Goal: Transaction & Acquisition: Purchase product/service

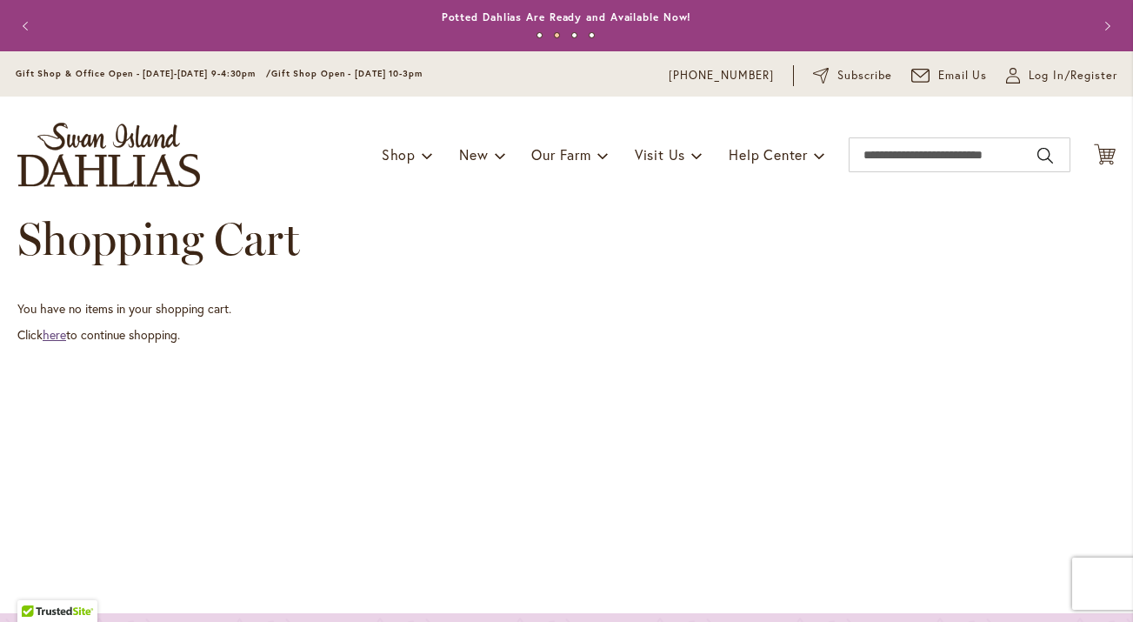
click at [60, 334] on link "here" at bounding box center [54, 334] width 23 height 17
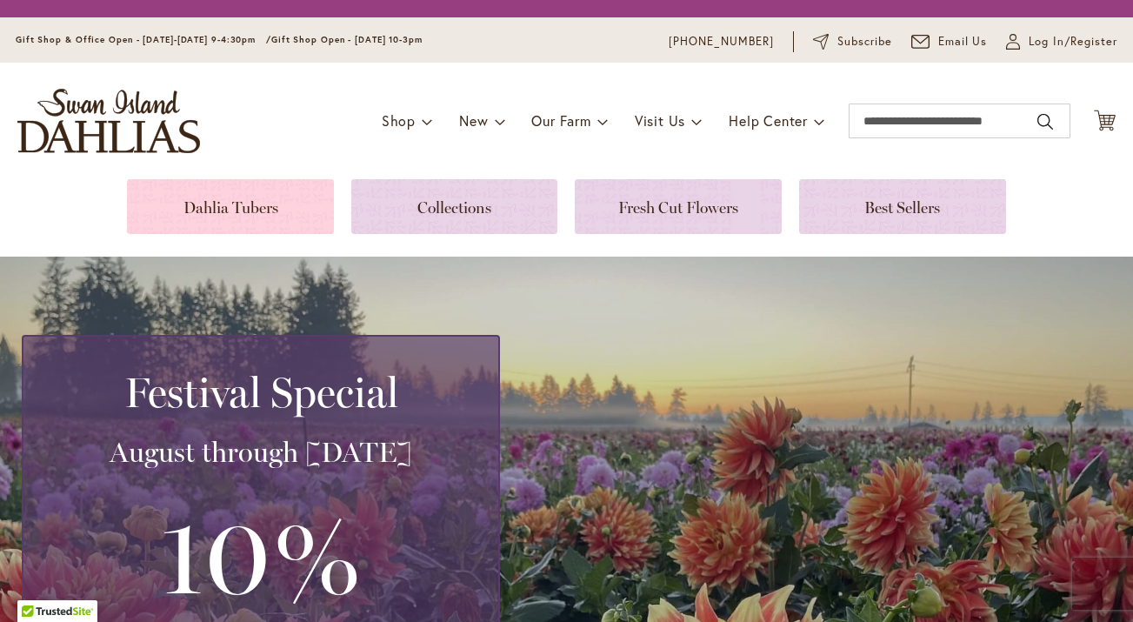
click at [242, 214] on link at bounding box center [230, 206] width 207 height 55
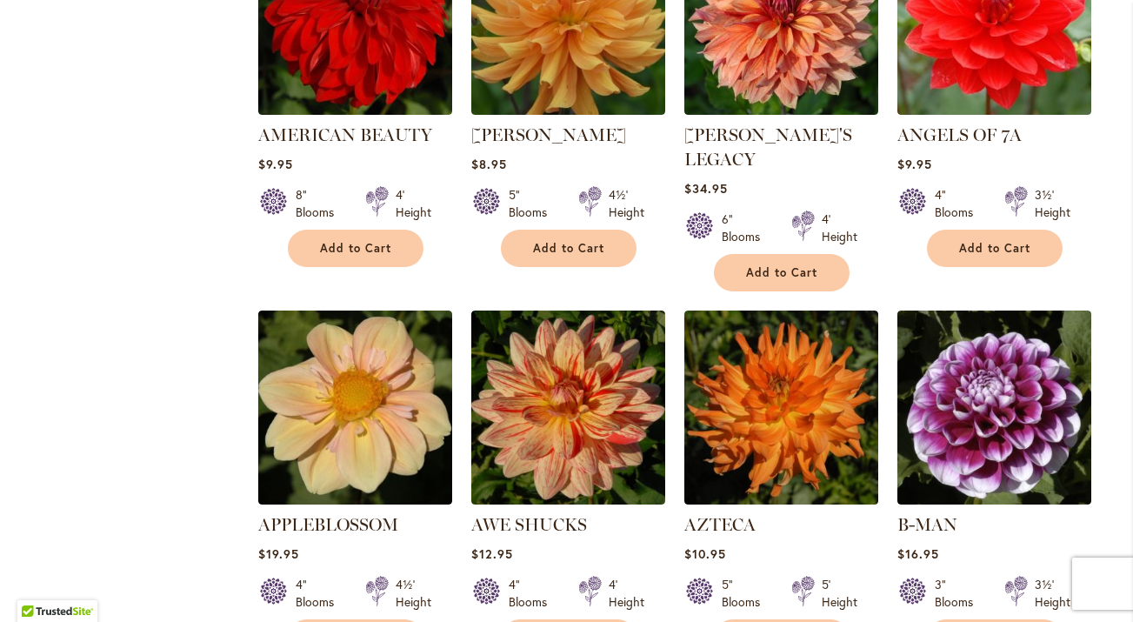
scroll to position [1332, 0]
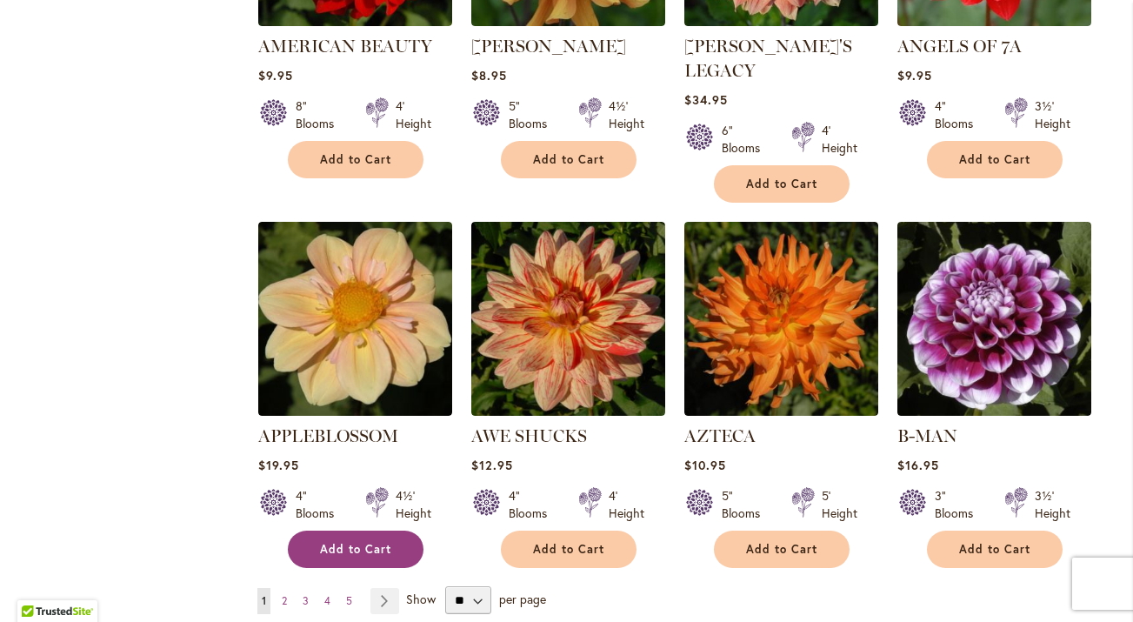
click at [364, 542] on span "Add to Cart" at bounding box center [355, 549] width 71 height 15
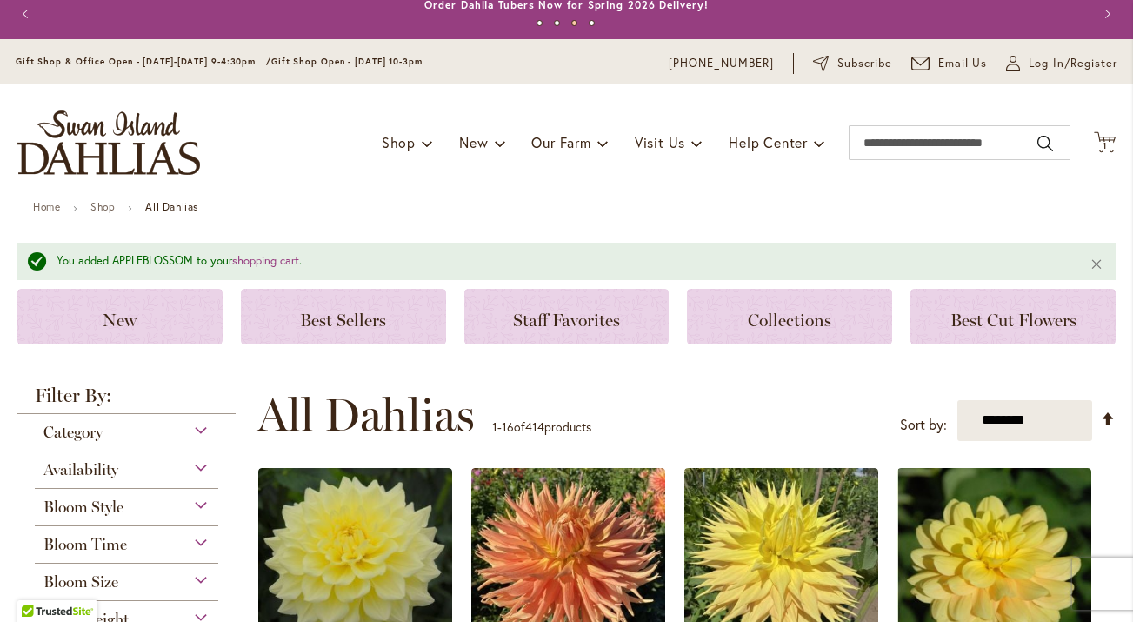
scroll to position [0, 0]
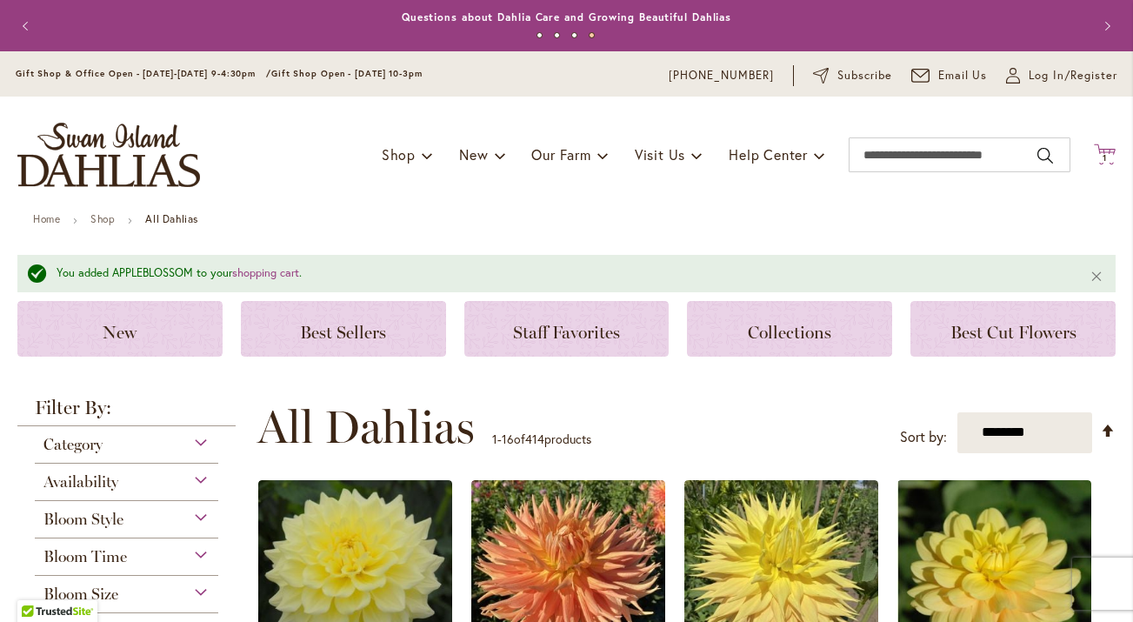
click at [1104, 153] on span "1" at bounding box center [1105, 157] width 4 height 11
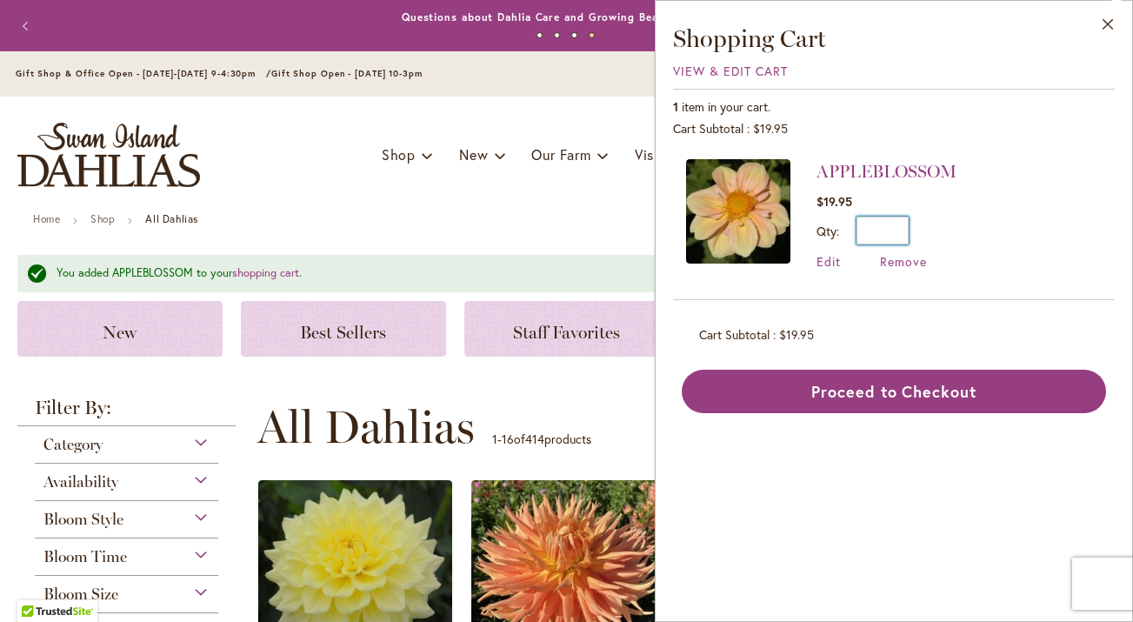
click at [891, 220] on input "*" at bounding box center [883, 231] width 52 height 28
drag, startPoint x: 904, startPoint y: 230, endPoint x: 882, endPoint y: 230, distance: 22.6
click at [882, 230] on input "*" at bounding box center [883, 231] width 52 height 28
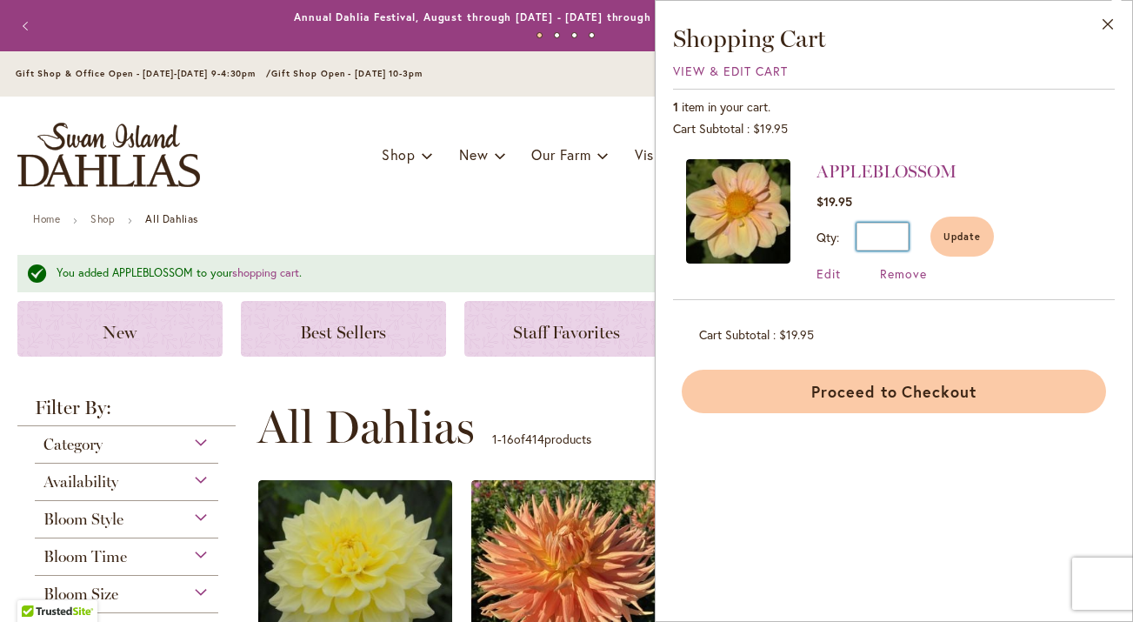
type input "*"
click at [923, 399] on button "Proceed to Checkout" at bounding box center [894, 391] width 424 height 43
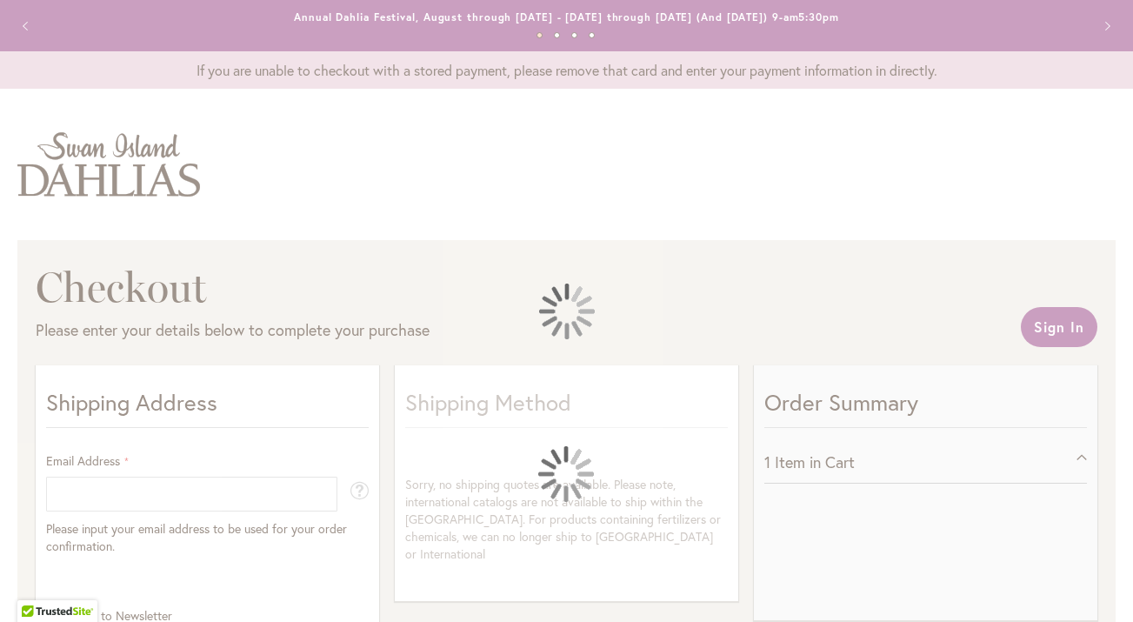
select select "**"
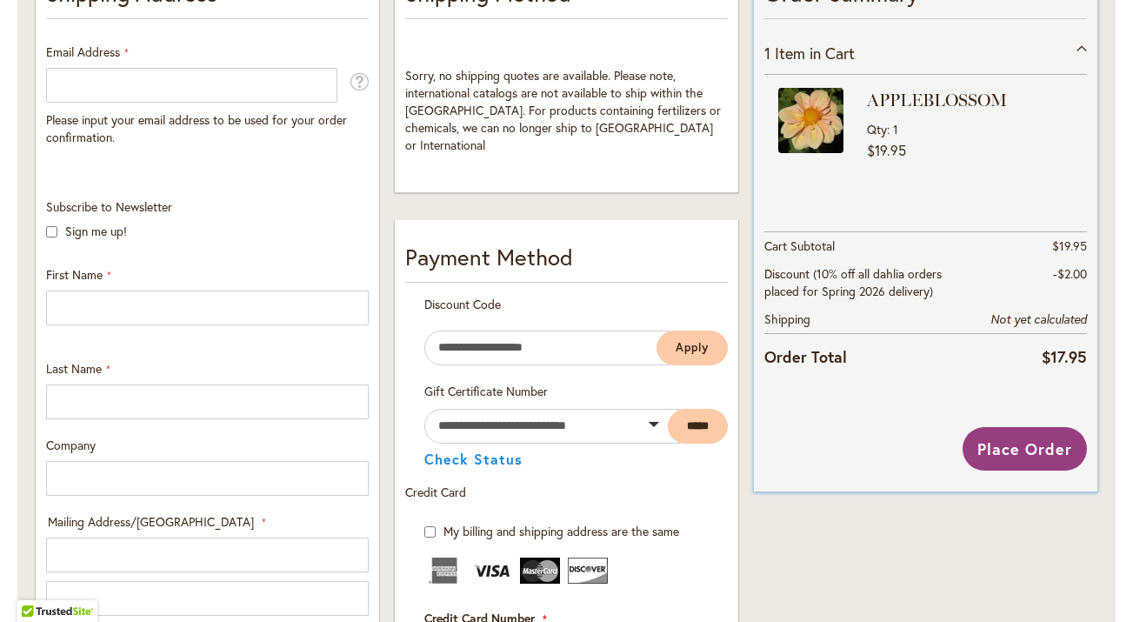
scroll to position [410, 0]
click at [894, 138] on span "$19.95" at bounding box center [886, 148] width 39 height 21
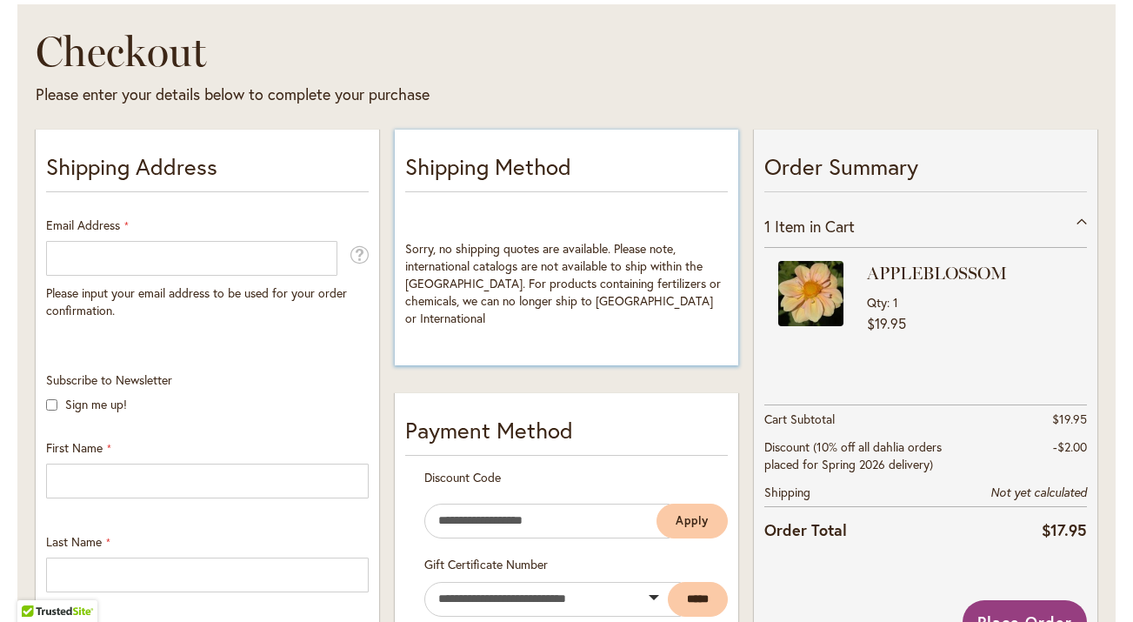
scroll to position [237, 0]
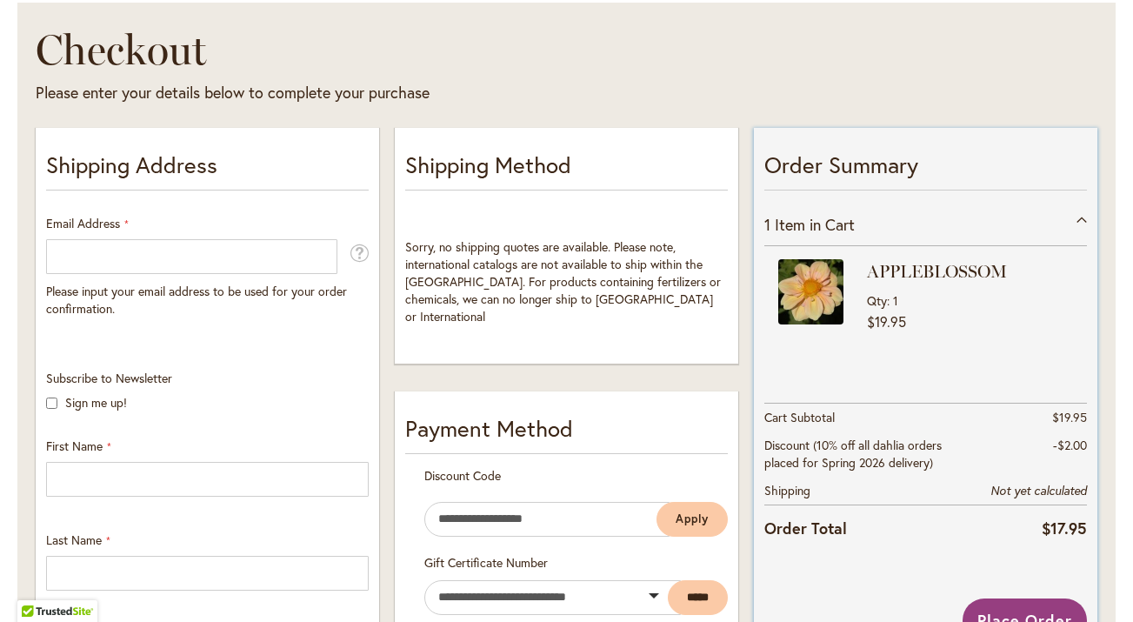
click at [814, 216] on span "Item in Cart" at bounding box center [815, 224] width 80 height 21
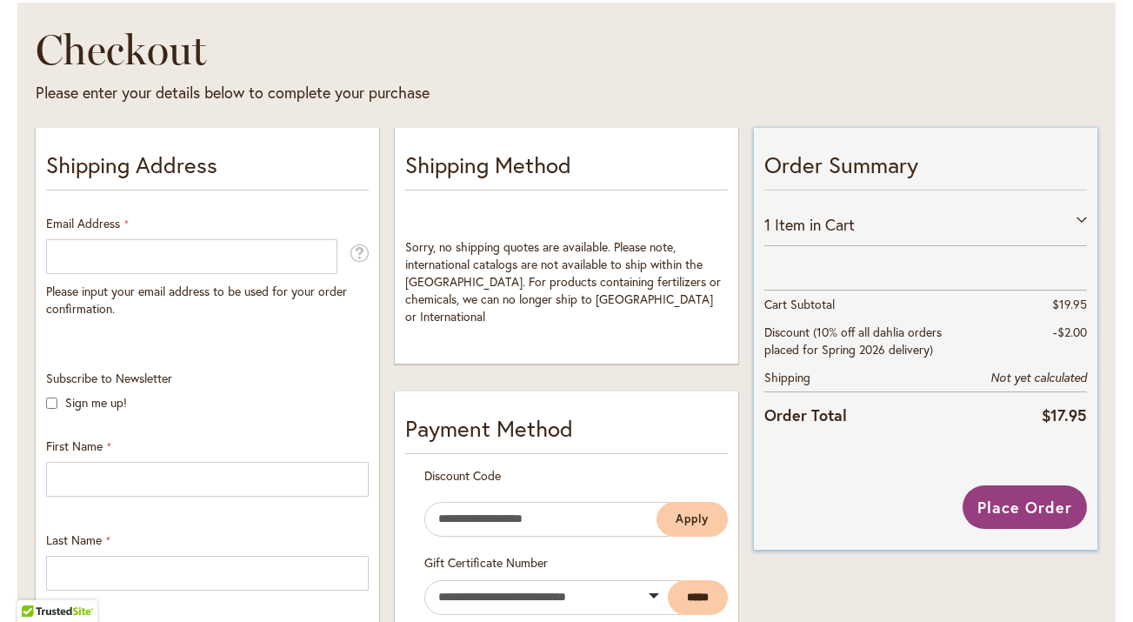
click at [814, 216] on span "Item in Cart" at bounding box center [815, 224] width 80 height 21
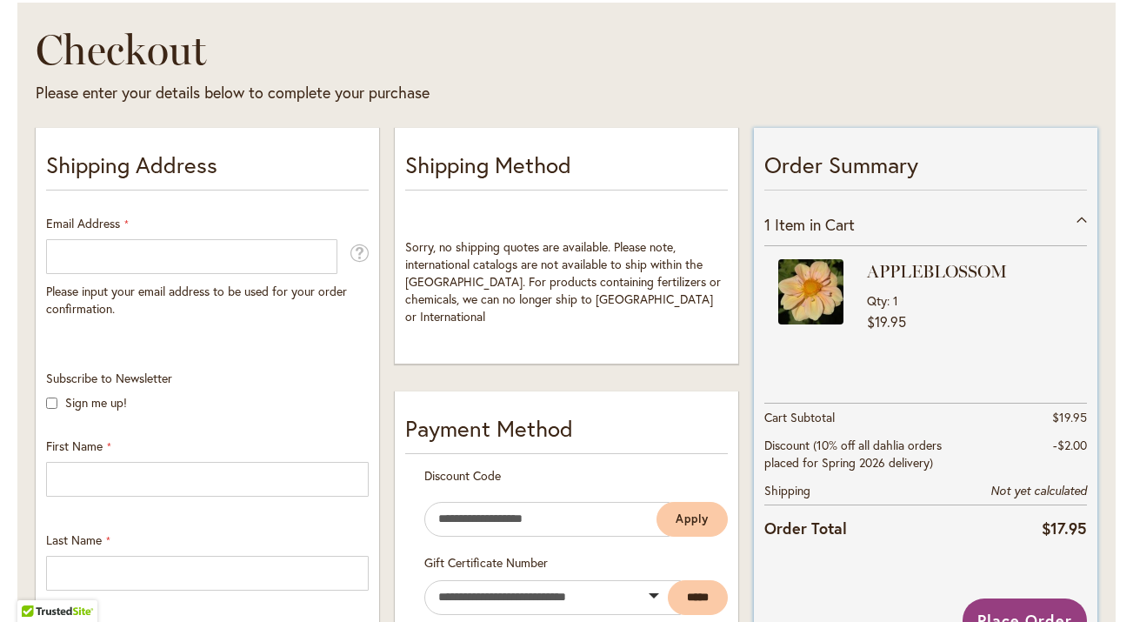
click at [1080, 218] on div "1 Item in Cart" at bounding box center [925, 224] width 323 height 43
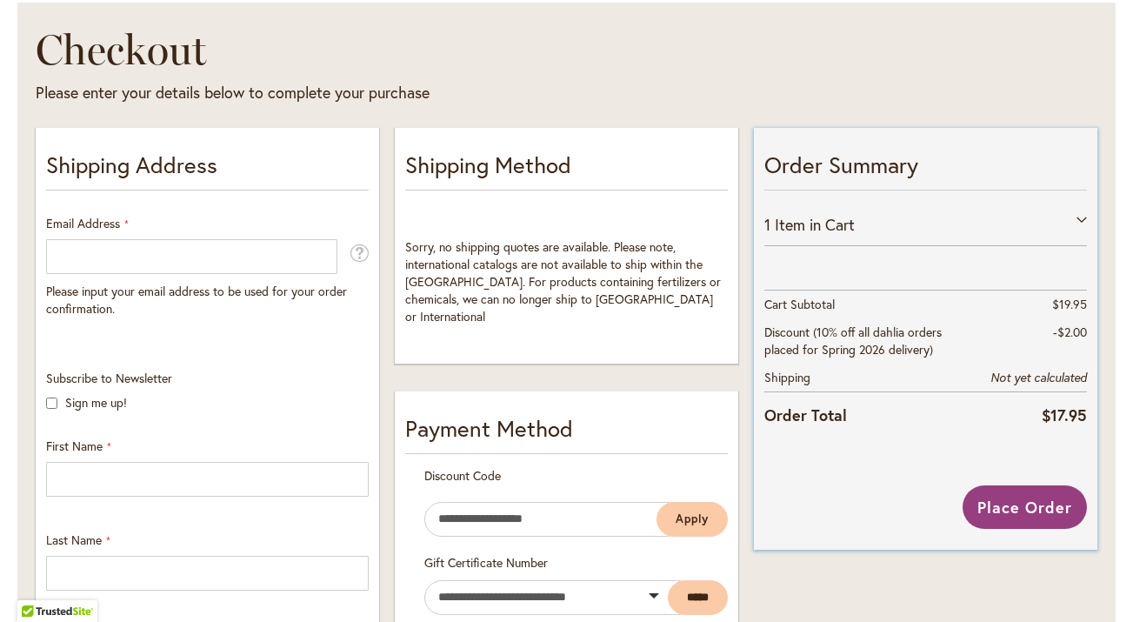
click at [917, 246] on div "1 Item in Cart APPLEBLOSSOM Qty 1 $19.95 Additional Fees" at bounding box center [925, 323] width 323 height 240
click at [899, 231] on div "1 Item in Cart" at bounding box center [925, 224] width 323 height 43
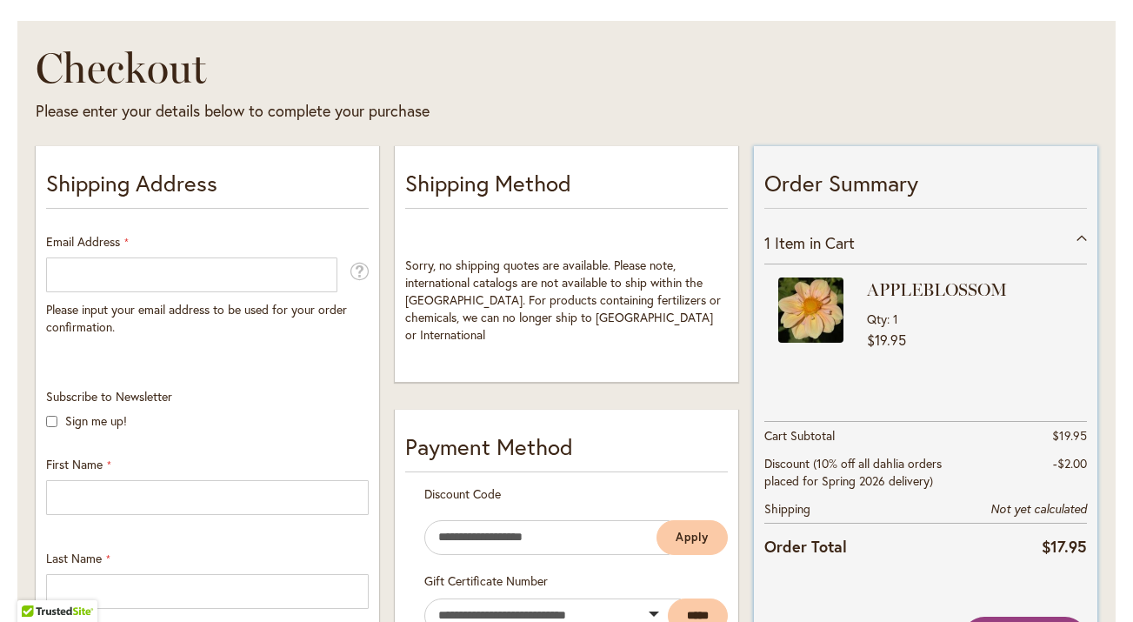
scroll to position [0, 0]
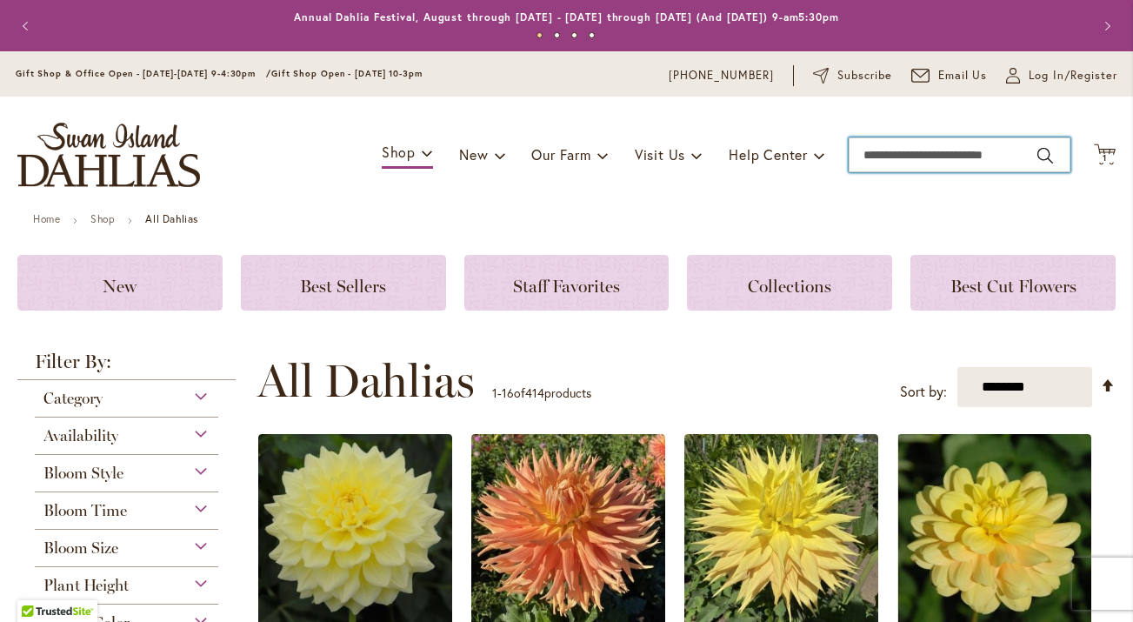
click at [910, 160] on input "Search" at bounding box center [960, 154] width 222 height 35
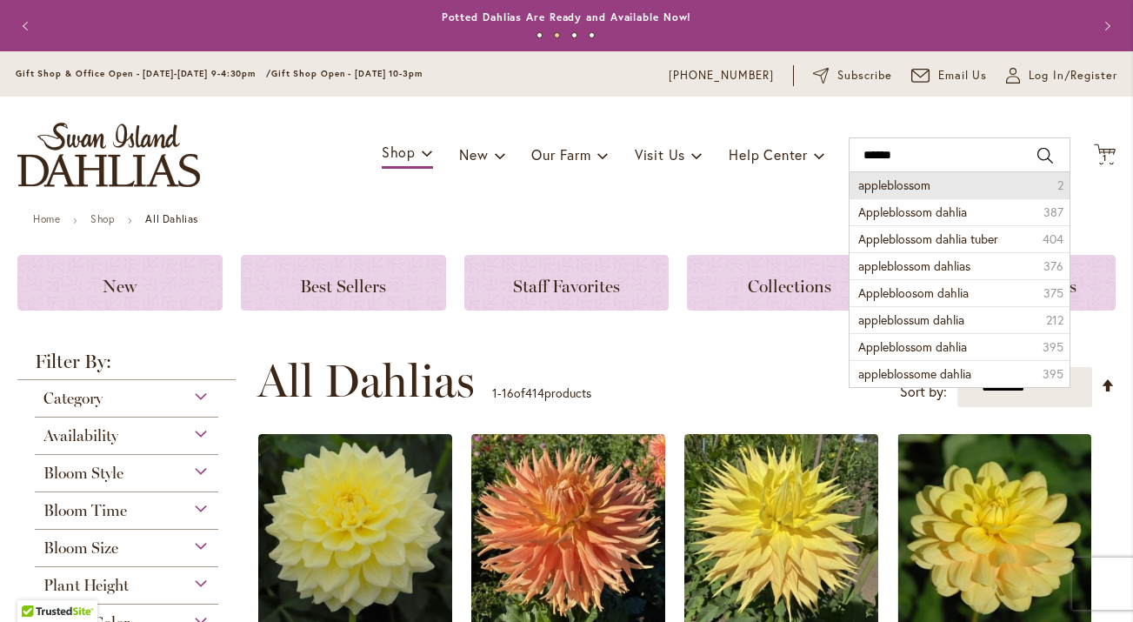
click at [931, 180] on li "appleblossom 2" at bounding box center [960, 185] width 220 height 26
type input "**********"
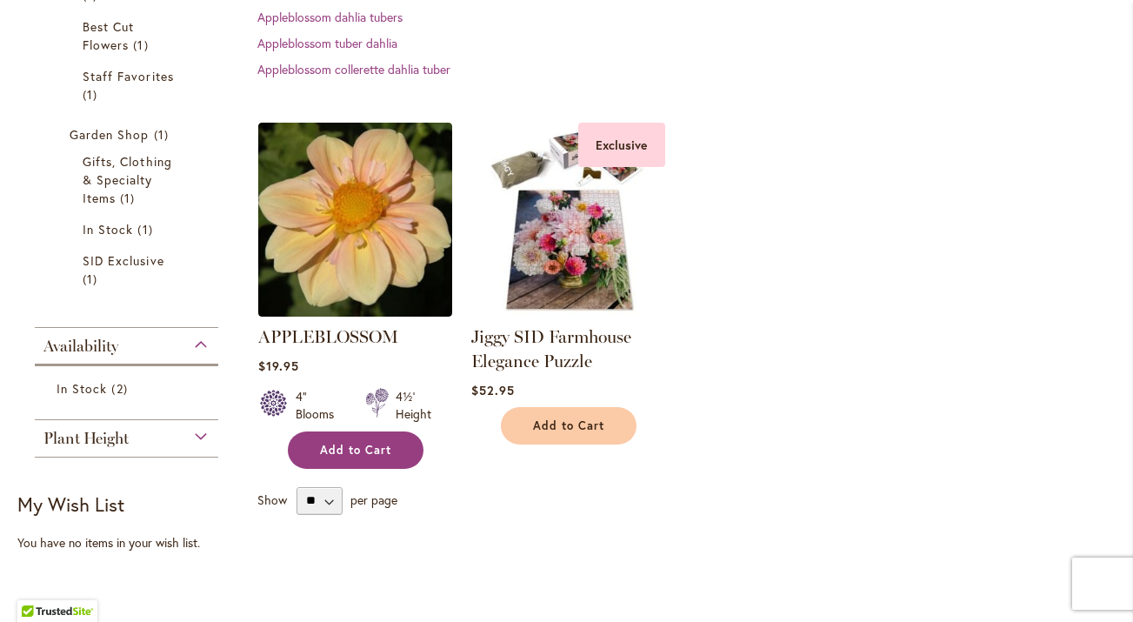
scroll to position [453, 0]
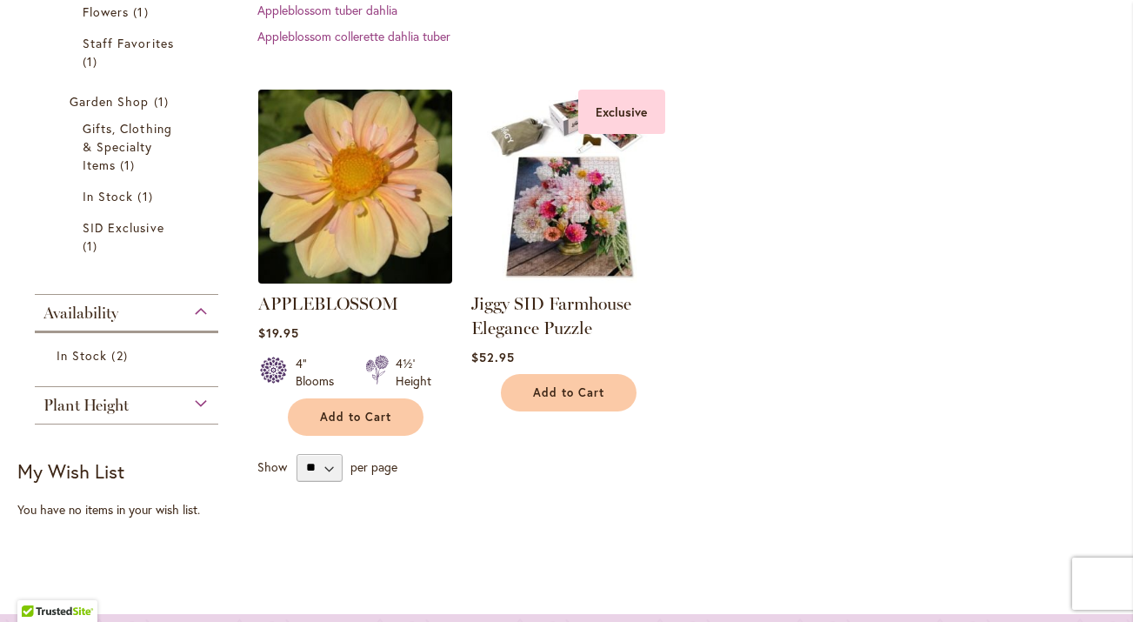
click at [399, 263] on img at bounding box center [354, 185] width 203 height 203
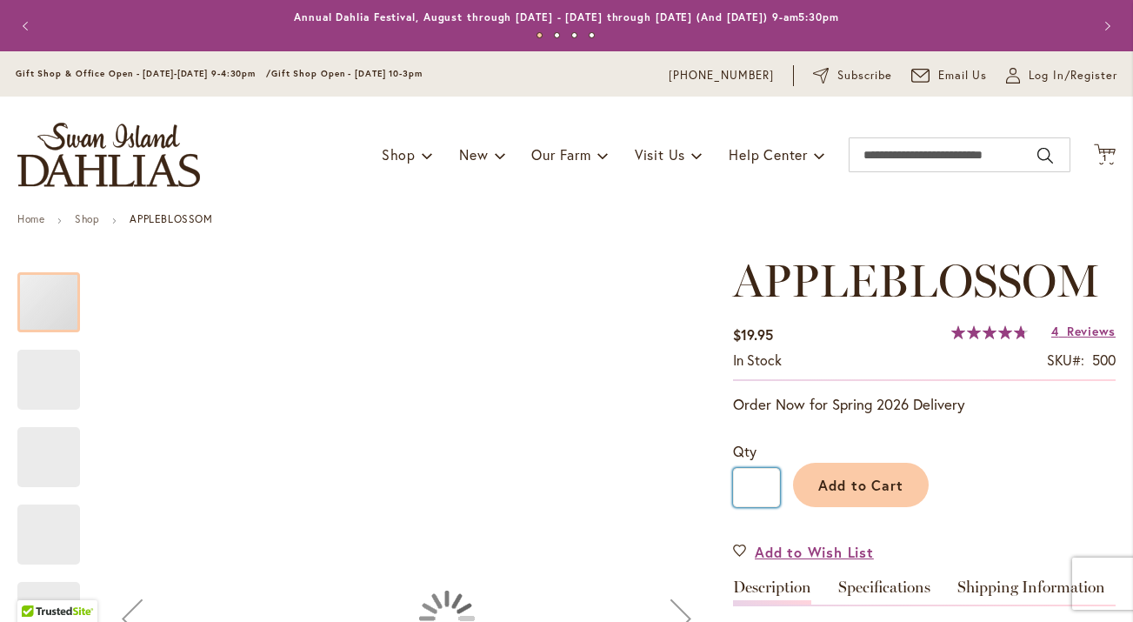
click at [758, 475] on input "*" at bounding box center [756, 487] width 47 height 39
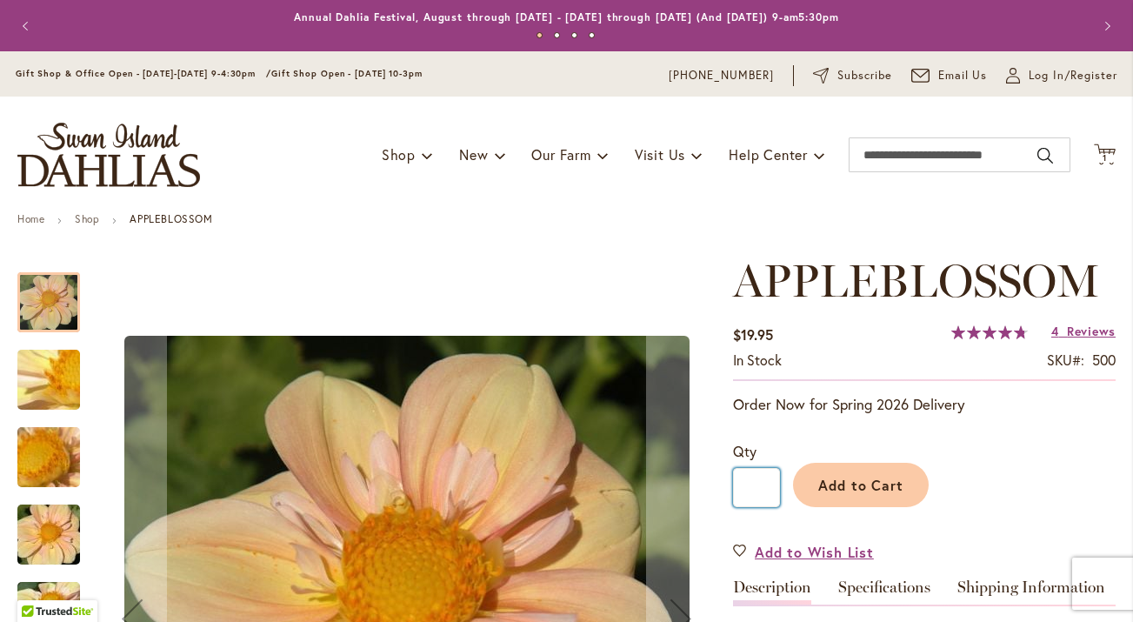
click at [764, 487] on input "*" at bounding box center [756, 487] width 47 height 39
type input "*"
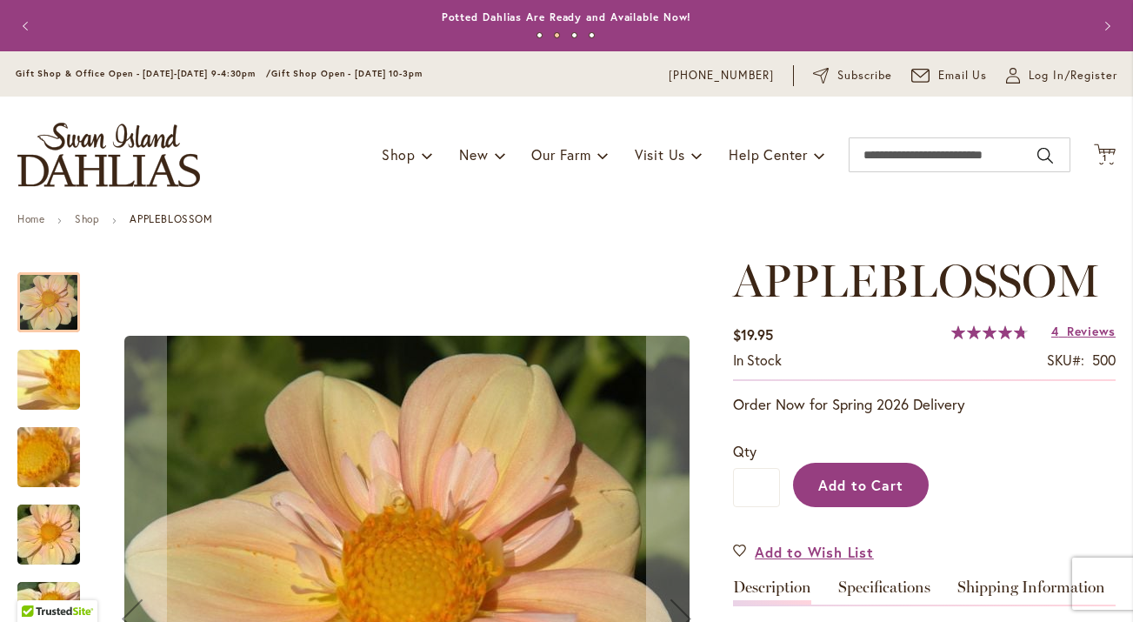
click at [864, 494] on button "Add to Cart" at bounding box center [861, 485] width 136 height 44
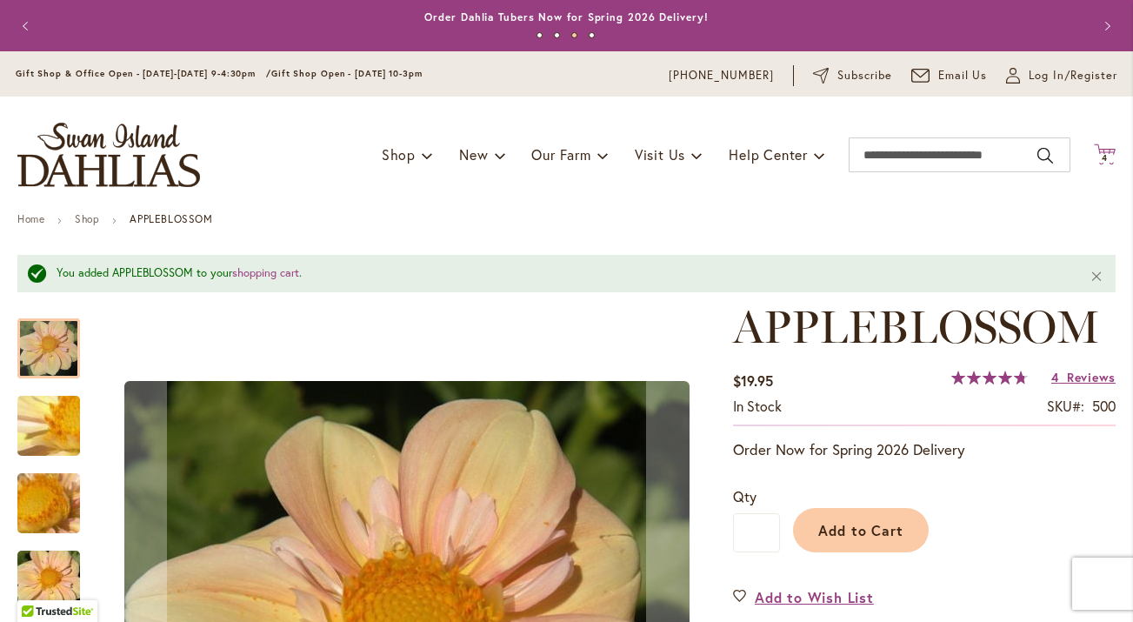
click at [1104, 154] on span "4" at bounding box center [1105, 157] width 6 height 11
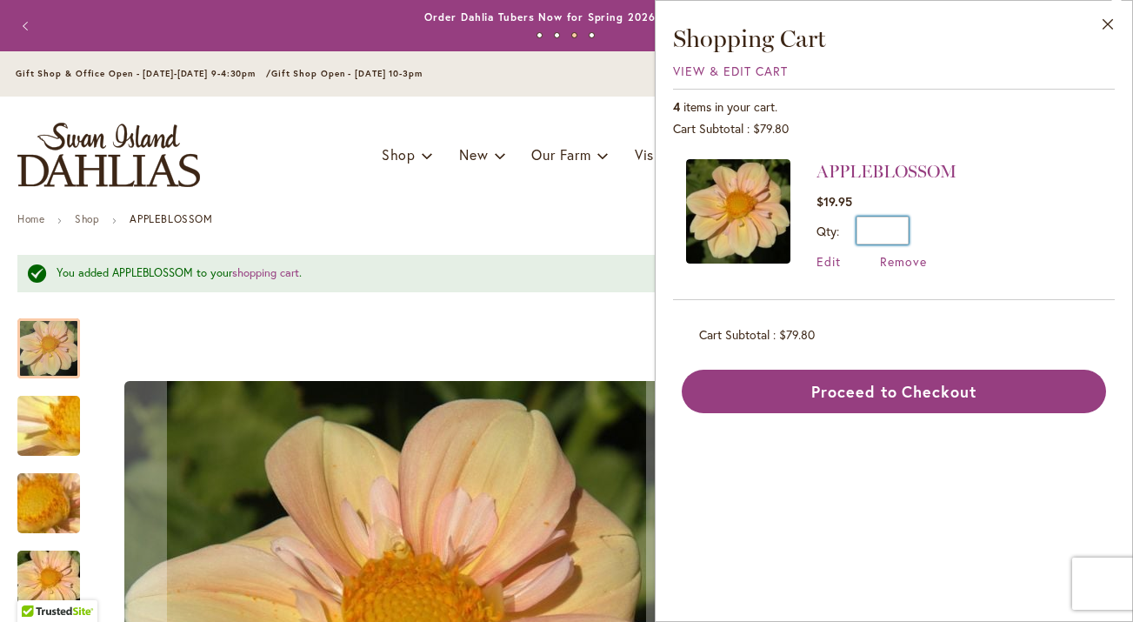
drag, startPoint x: 896, startPoint y: 220, endPoint x: 909, endPoint y: 222, distance: 13.2
click at [909, 222] on div "Qty * Update" at bounding box center [887, 231] width 140 height 28
click at [904, 233] on input "*" at bounding box center [883, 231] width 52 height 28
click at [833, 256] on span "Edit" at bounding box center [829, 261] width 24 height 17
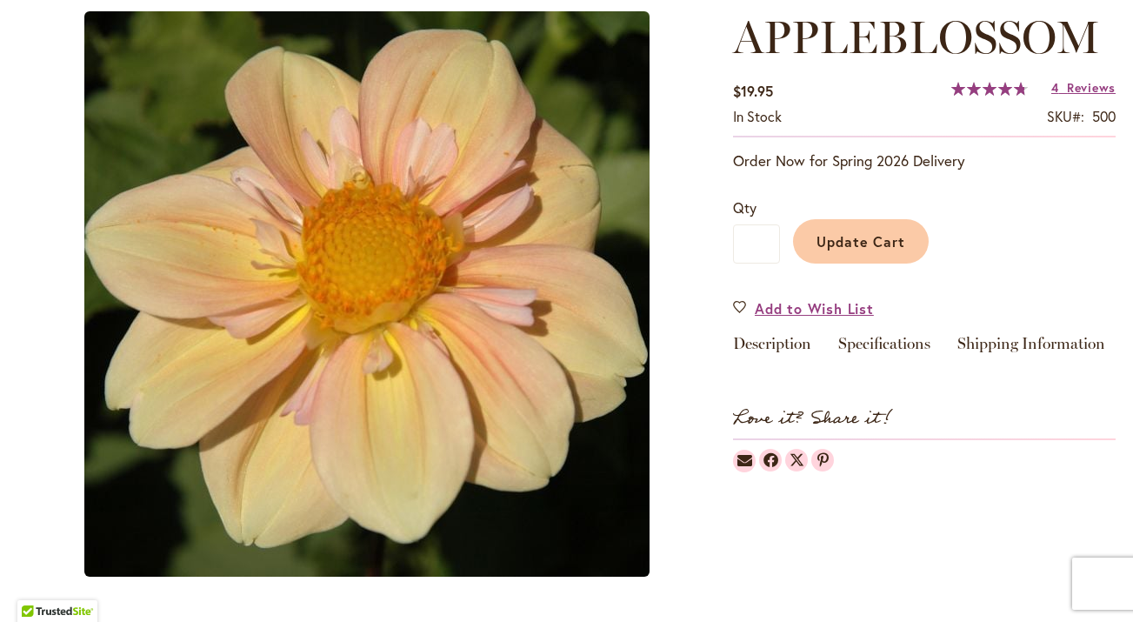
type input "*"
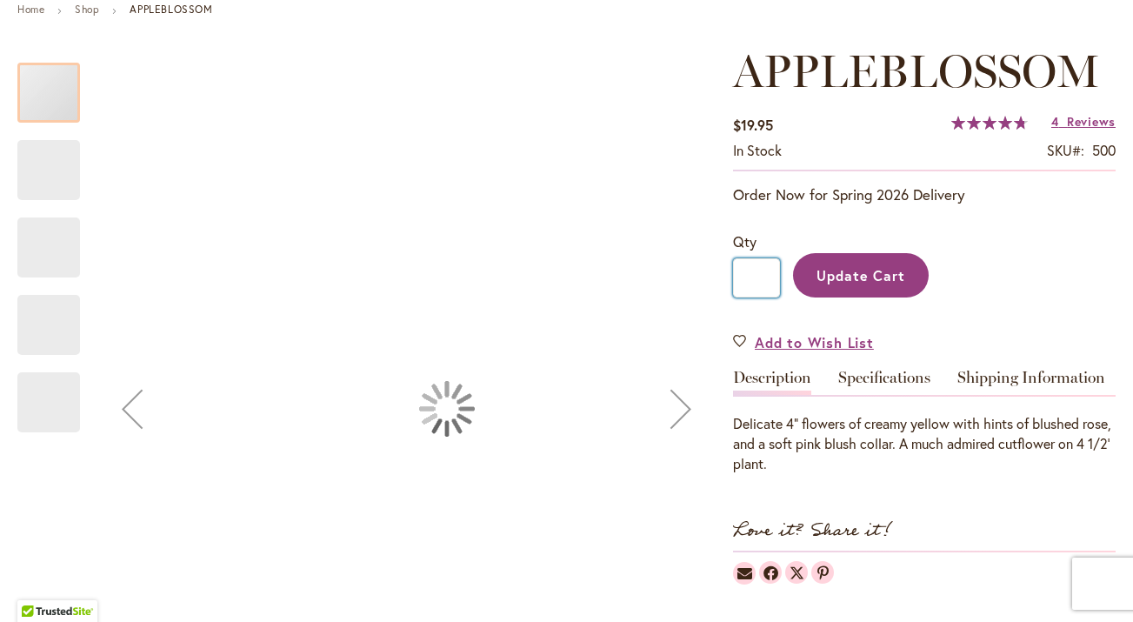
scroll to position [243, 0]
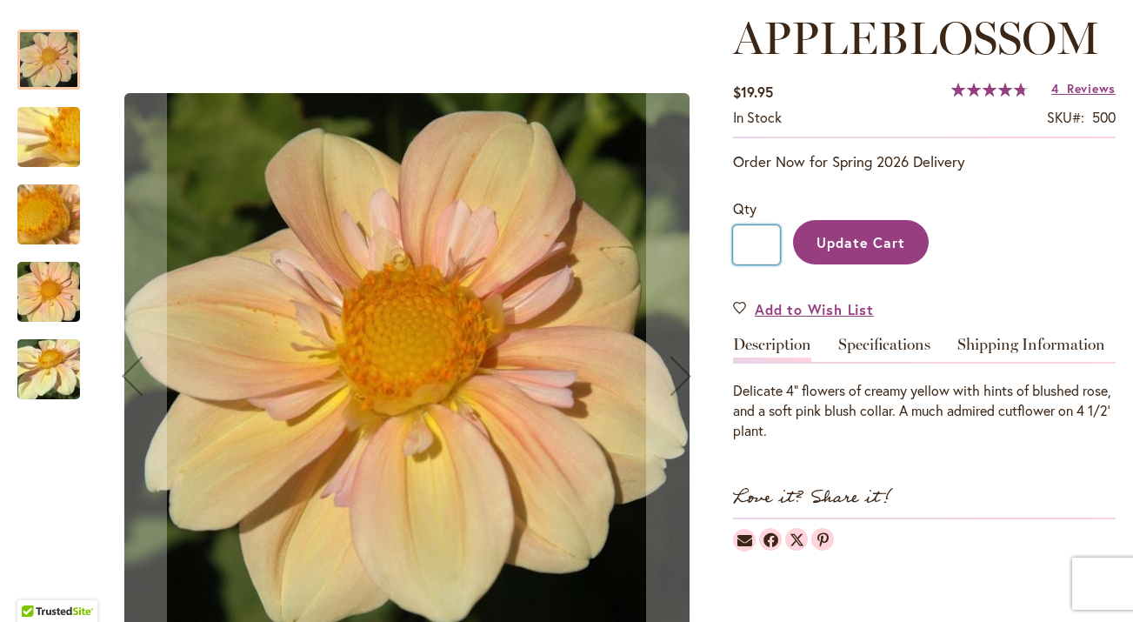
click at [768, 243] on input "*" at bounding box center [756, 244] width 47 height 39
type input "*"
click at [868, 255] on button "Update Cart" at bounding box center [861, 242] width 136 height 44
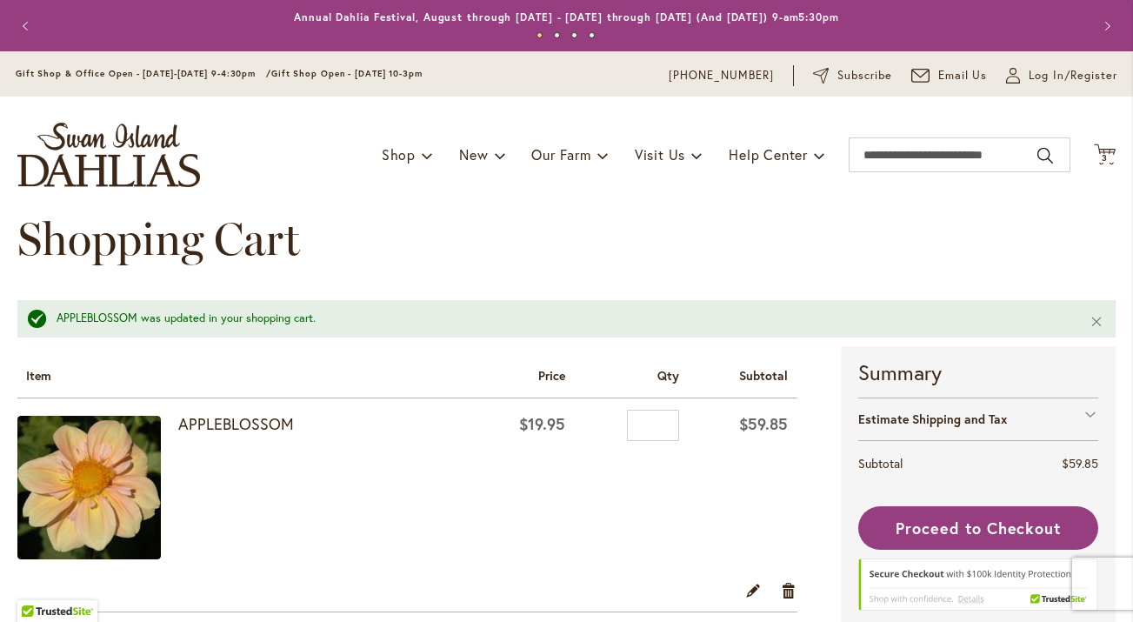
scroll to position [189, 0]
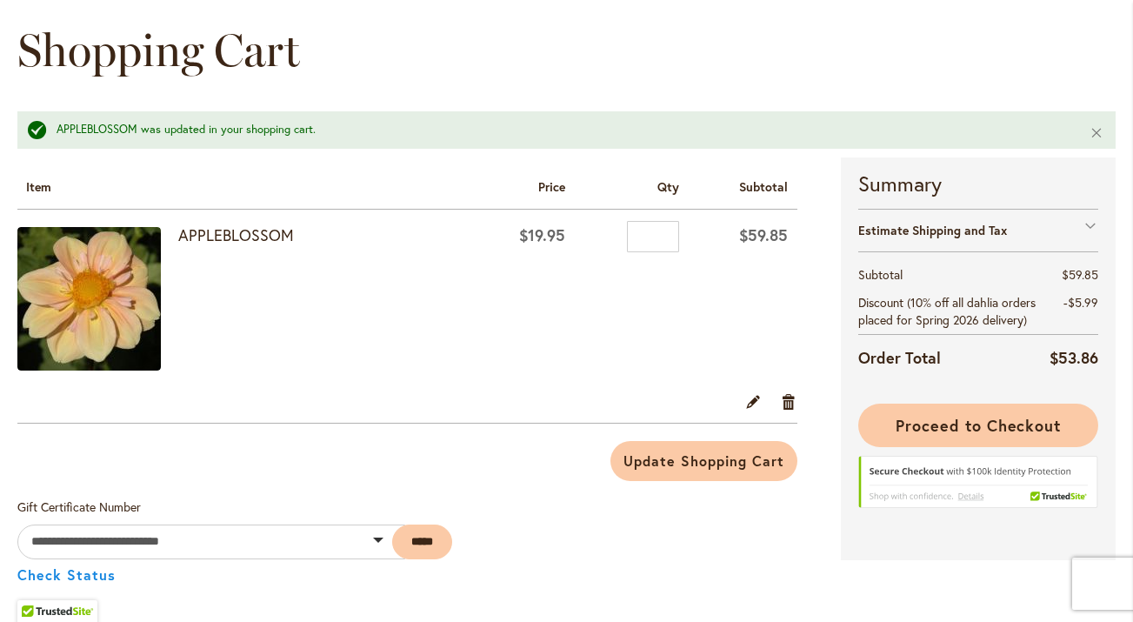
click at [944, 424] on span "Proceed to Checkout" at bounding box center [978, 425] width 165 height 21
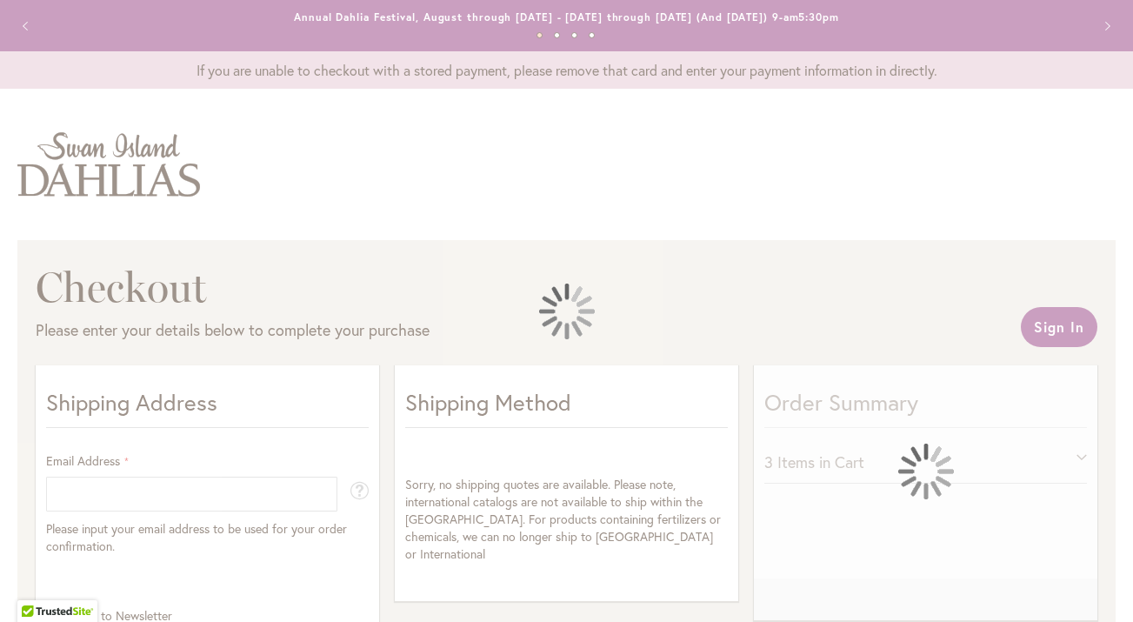
select select "**"
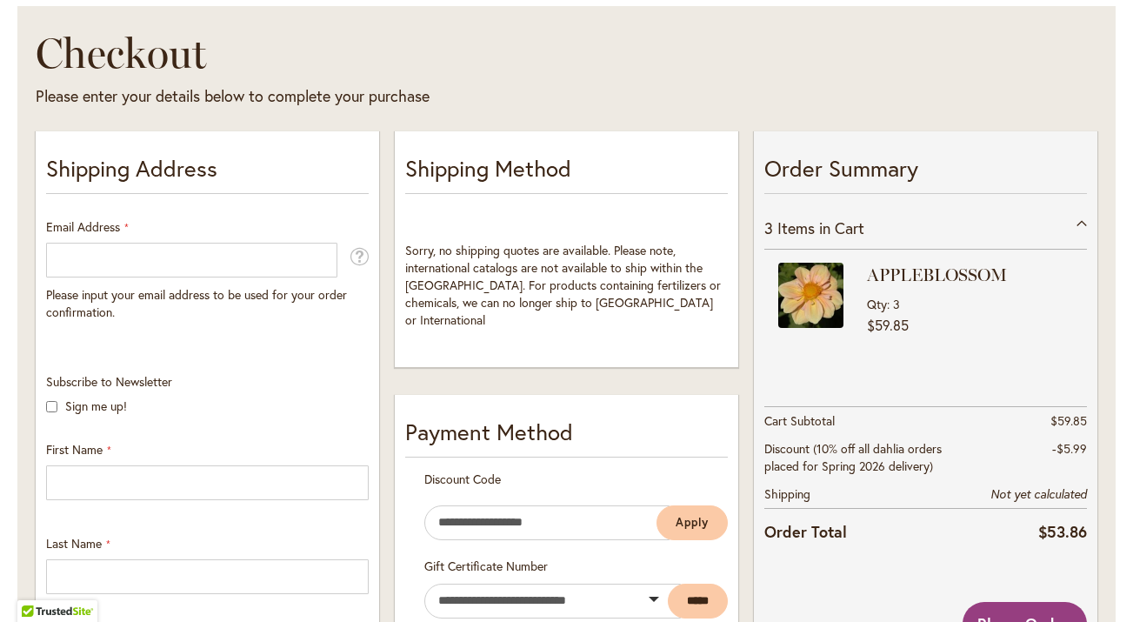
scroll to position [236, 0]
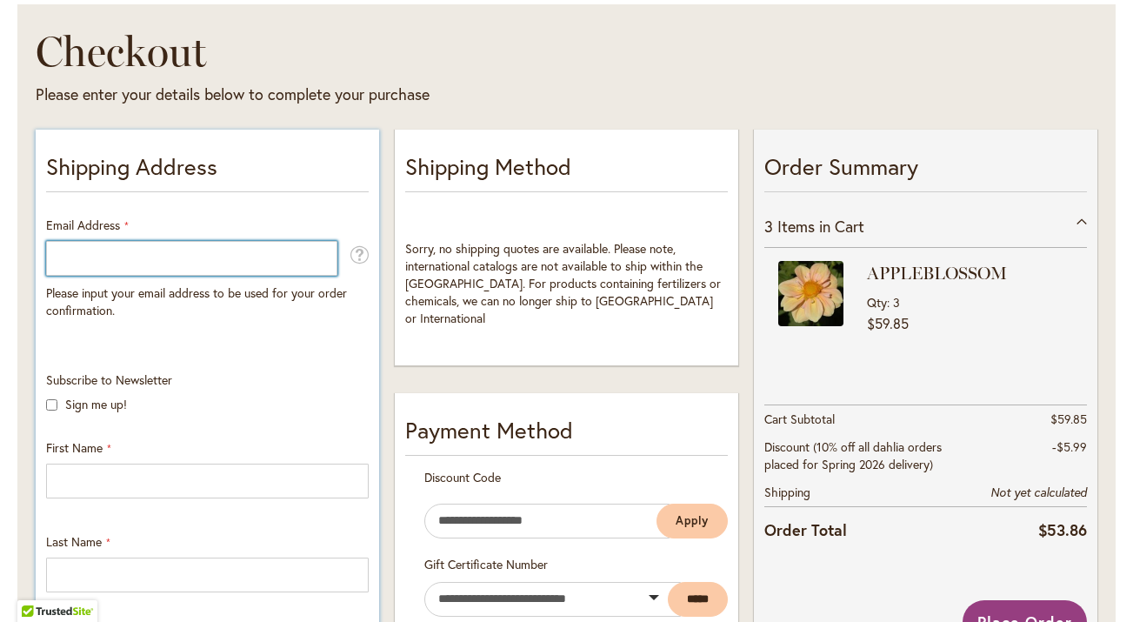
click at [166, 268] on input "Email Address" at bounding box center [191, 258] width 291 height 35
type input "**********"
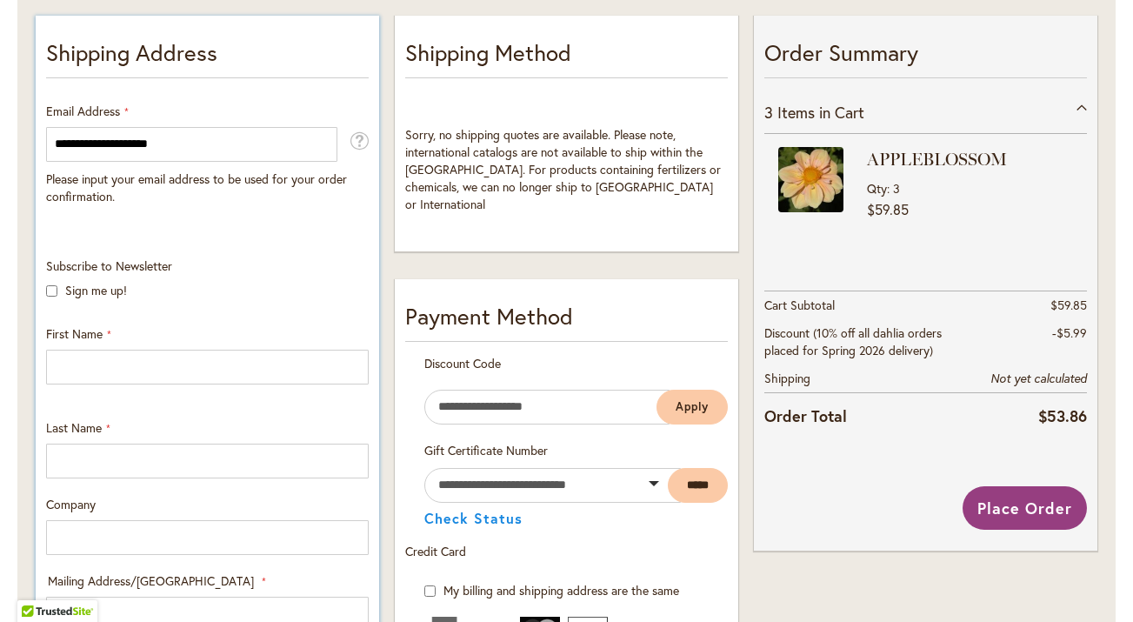
scroll to position [417, 0]
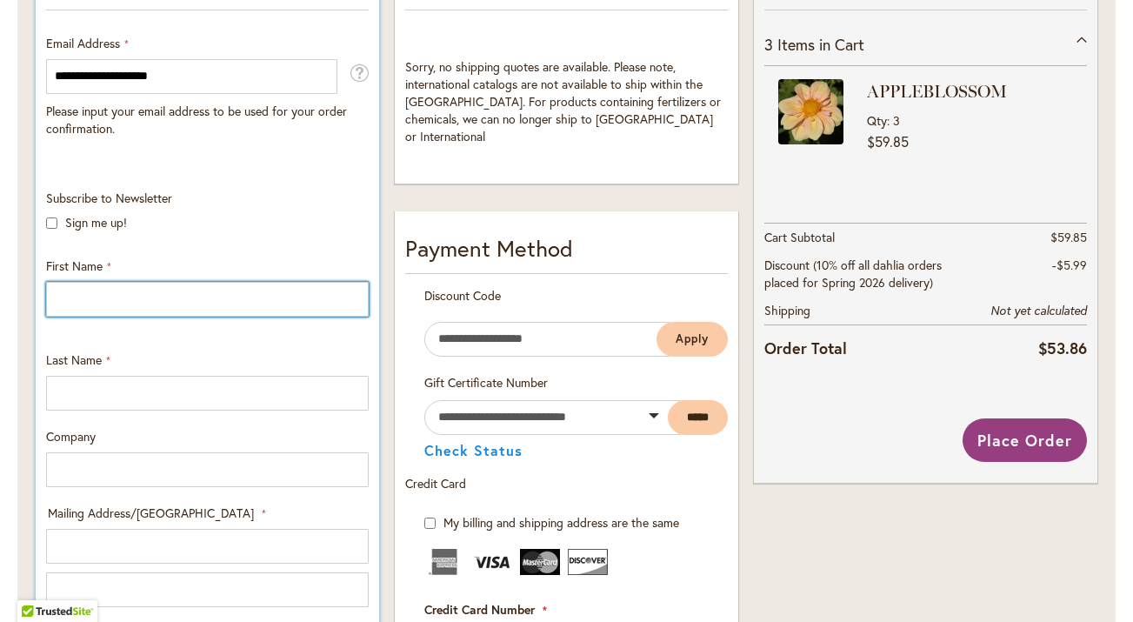
click at [95, 300] on input "First Name" at bounding box center [207, 299] width 323 height 35
type input "*******"
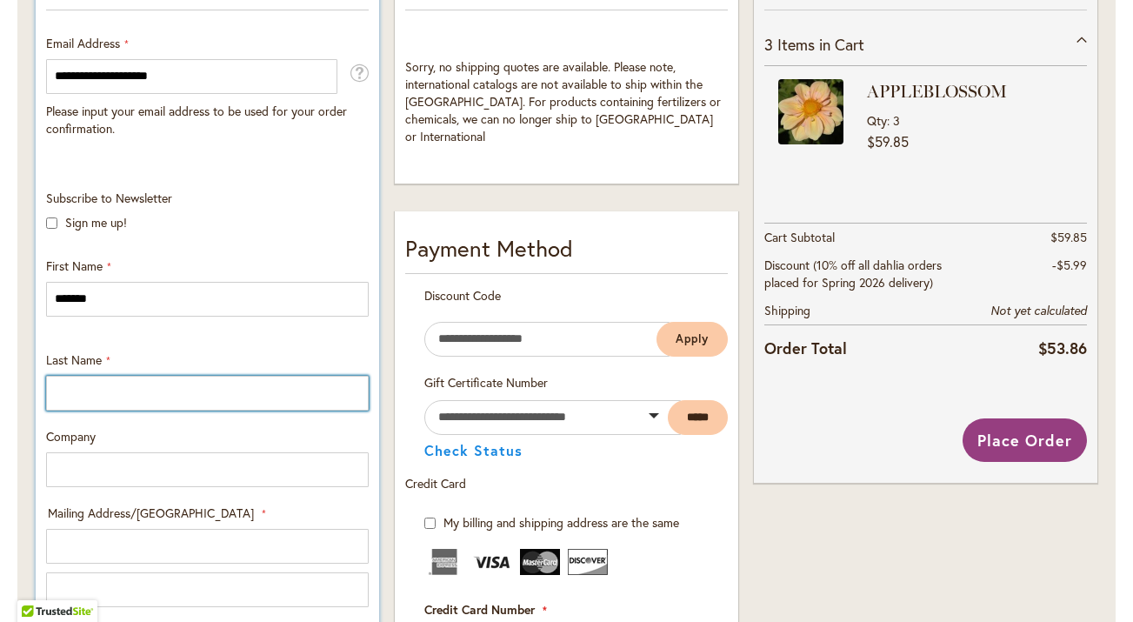
type input "*****"
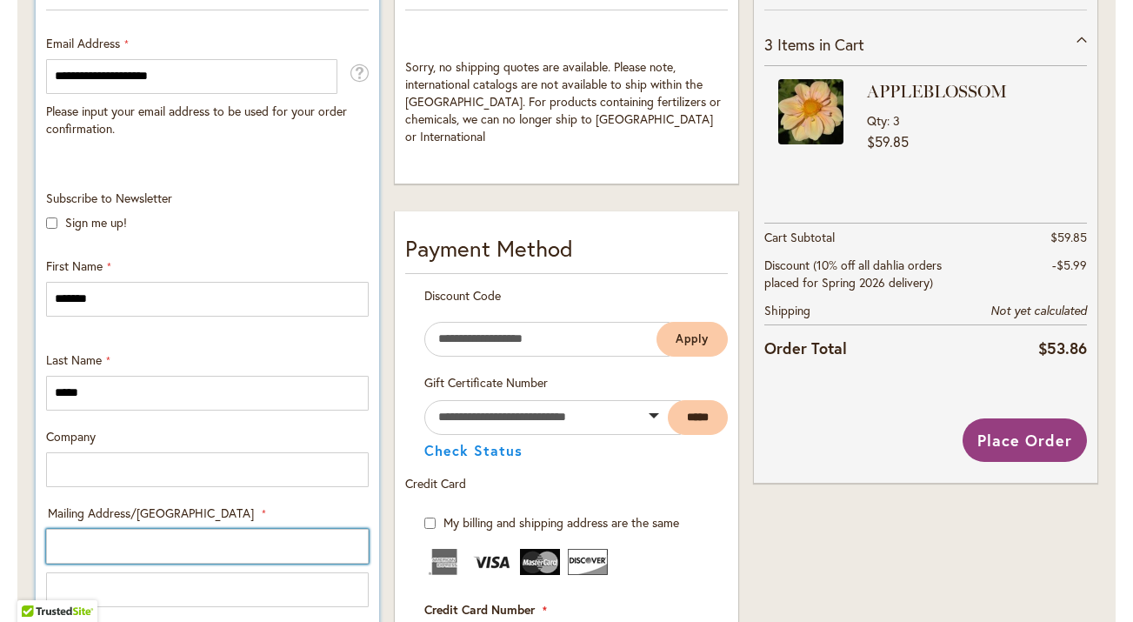
type input "**********"
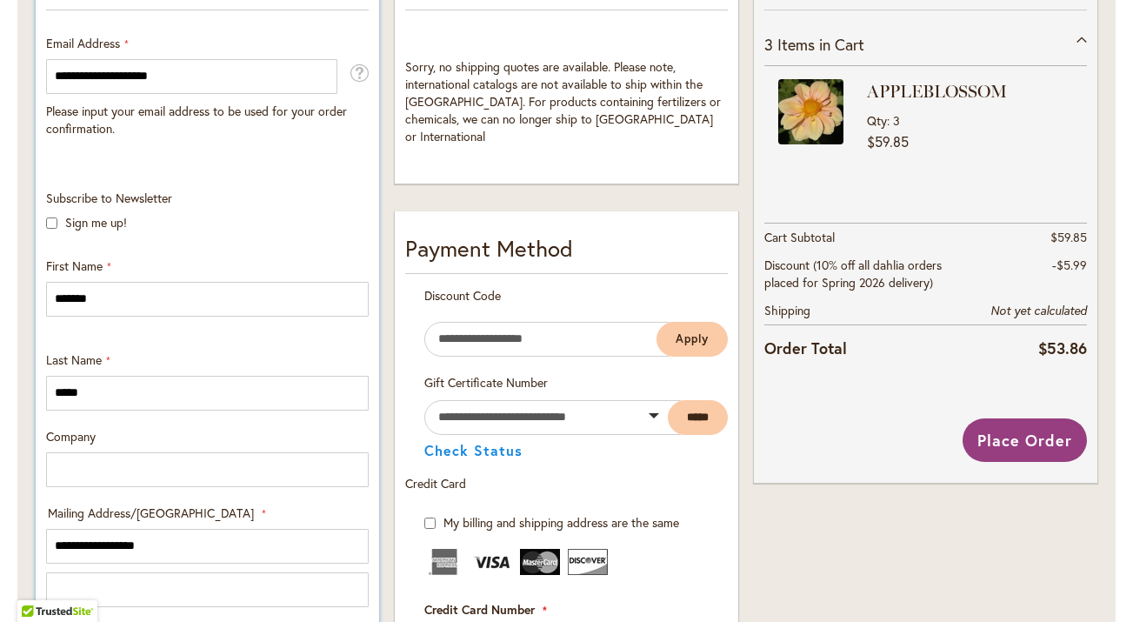
select select "**"
type input "*******"
type input "*****"
type input "**********"
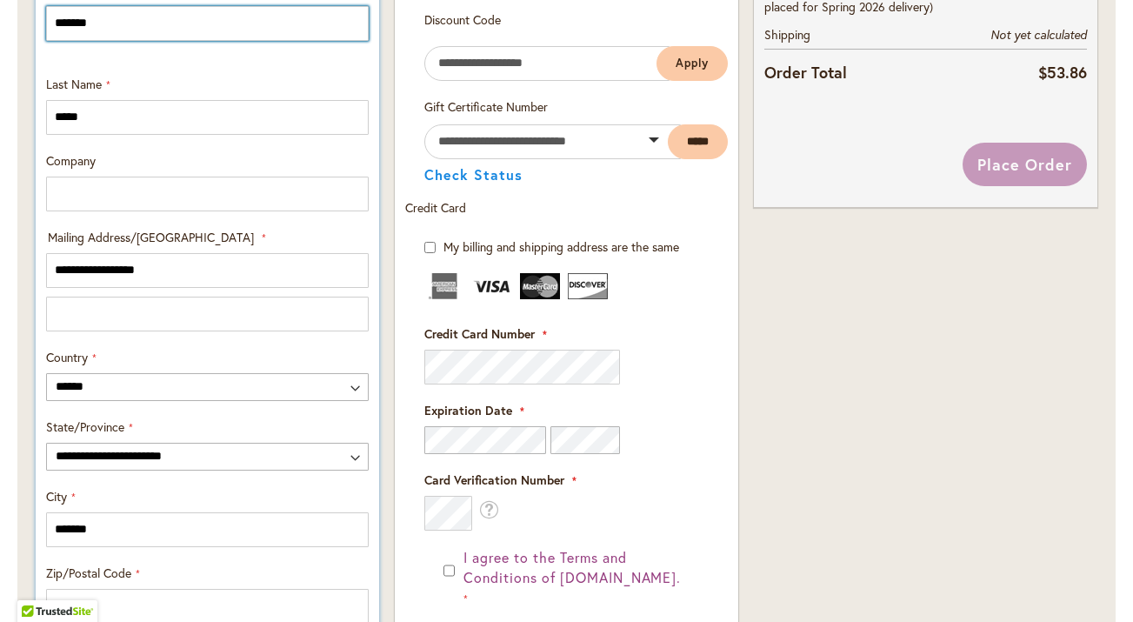
scroll to position [696, 0]
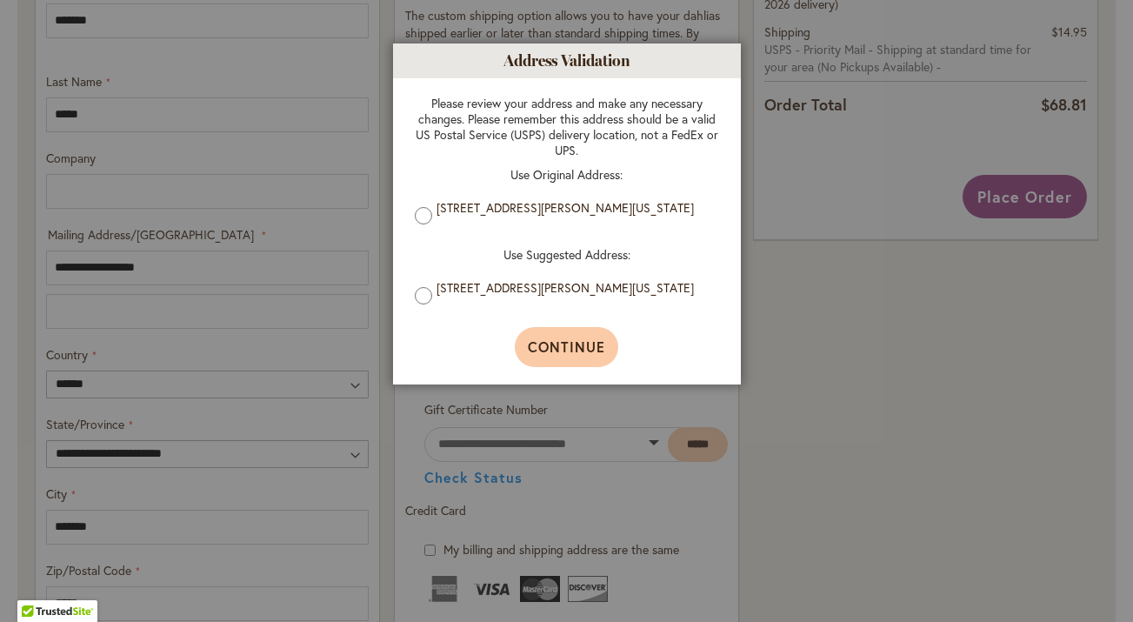
click at [558, 355] on span "Continue" at bounding box center [566, 346] width 77 height 18
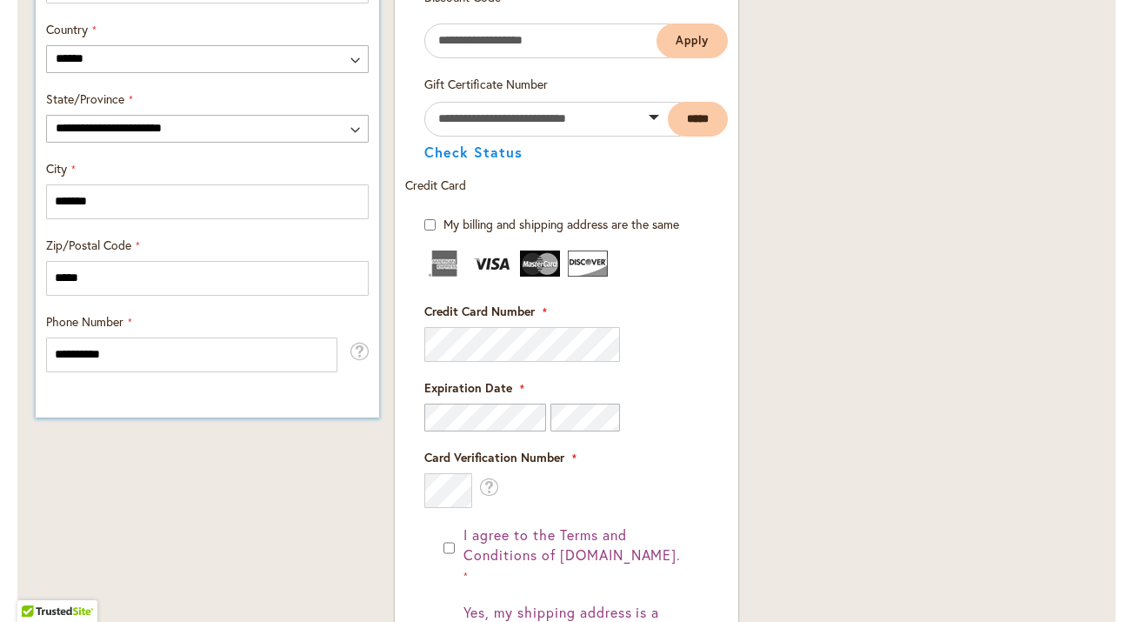
scroll to position [1033, 0]
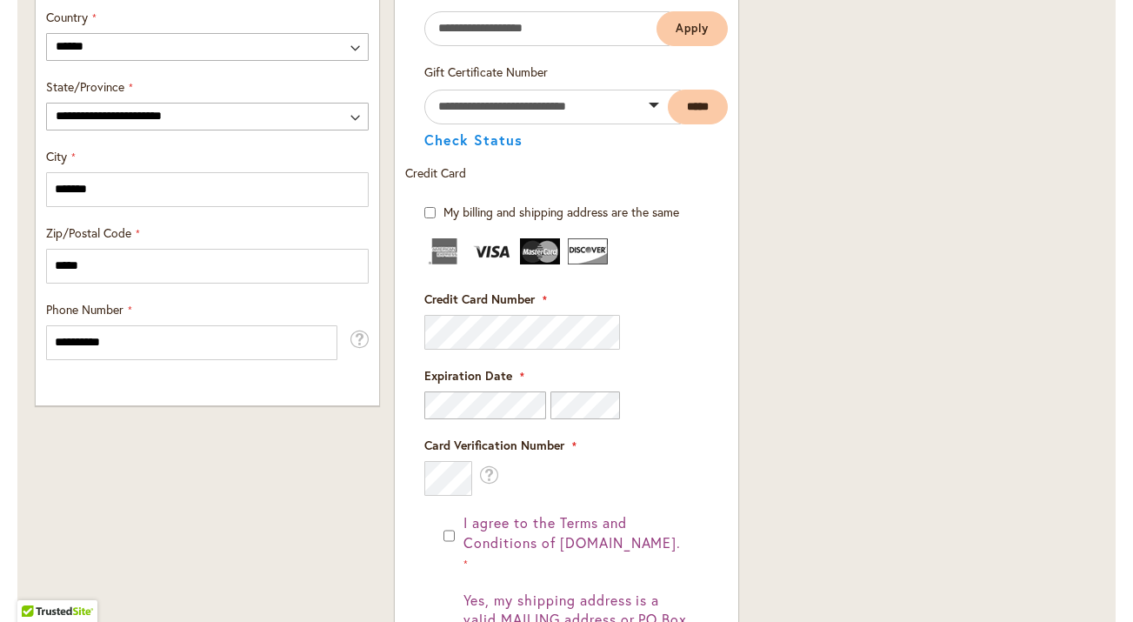
click at [807, 338] on div "Order Summary 3 Items in Cart APPLEBLOSSOM Qty 3 $59.85" at bounding box center [925, 125] width 359 height 1599
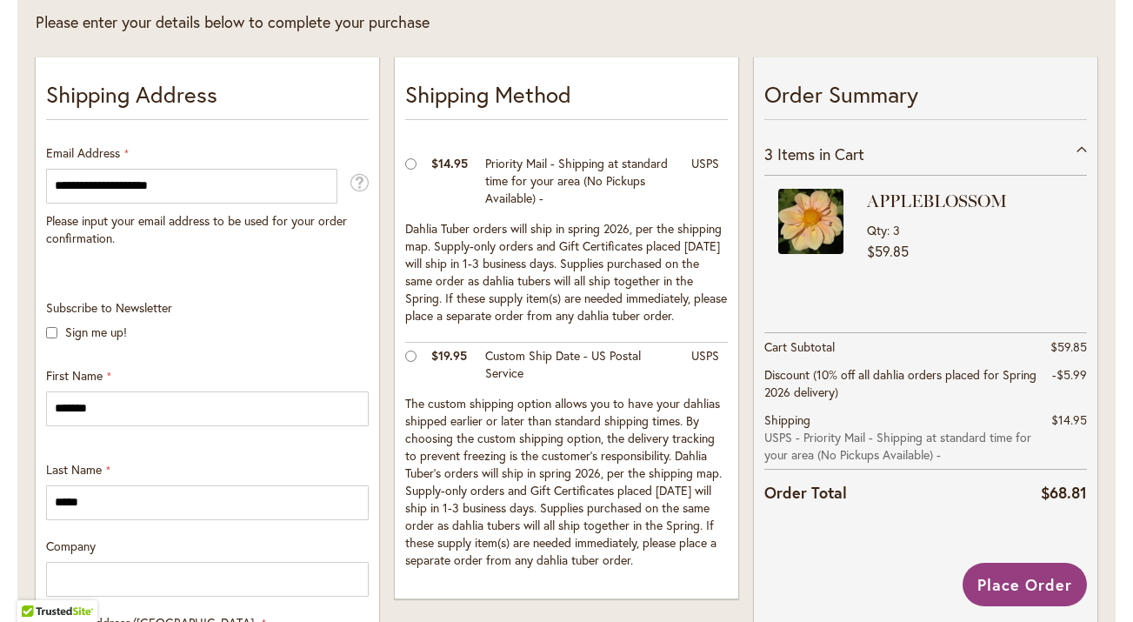
scroll to position [312, 0]
